Goal: Information Seeking & Learning: Learn about a topic

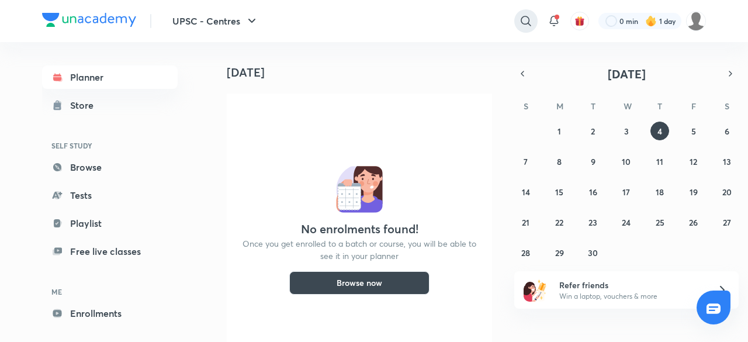
click at [533, 20] on div at bounding box center [525, 20] width 23 height 23
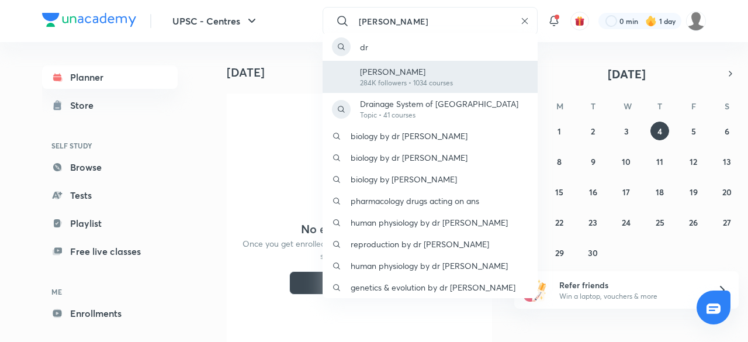
type input "[PERSON_NAME]"
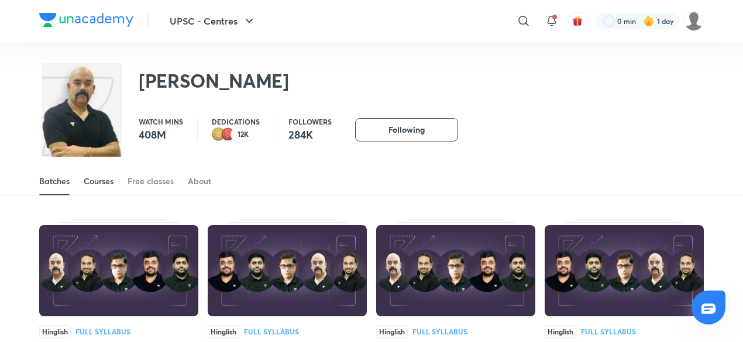
click at [101, 181] on div "Courses" at bounding box center [99, 181] width 30 height 12
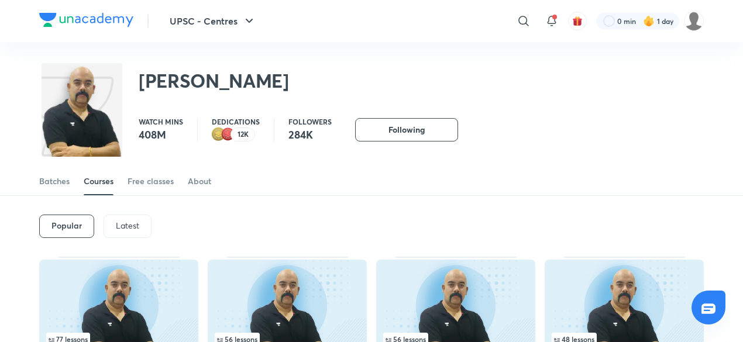
click at [126, 222] on p "Latest" at bounding box center [127, 225] width 23 height 9
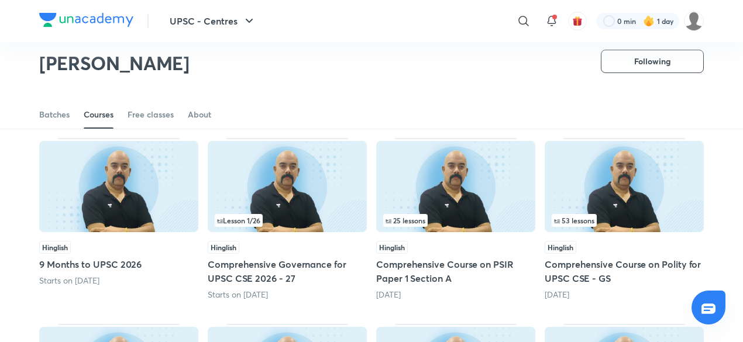
scroll to position [83, 0]
click at [652, 203] on img at bounding box center [623, 186] width 159 height 91
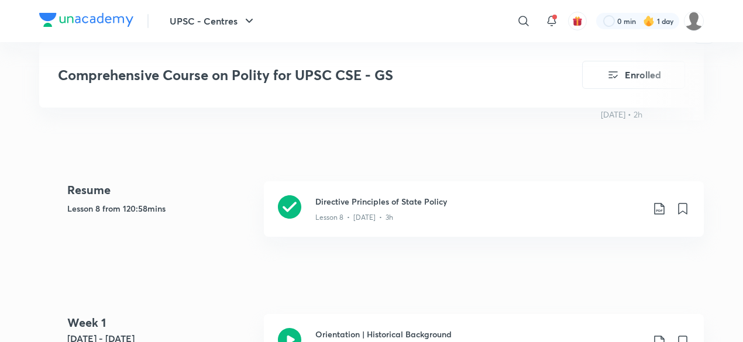
scroll to position [472, 0]
click at [561, 211] on div "Lesson 8 • [DATE] • 3h" at bounding box center [478, 215] width 327 height 15
